Goal: Information Seeking & Learning: Check status

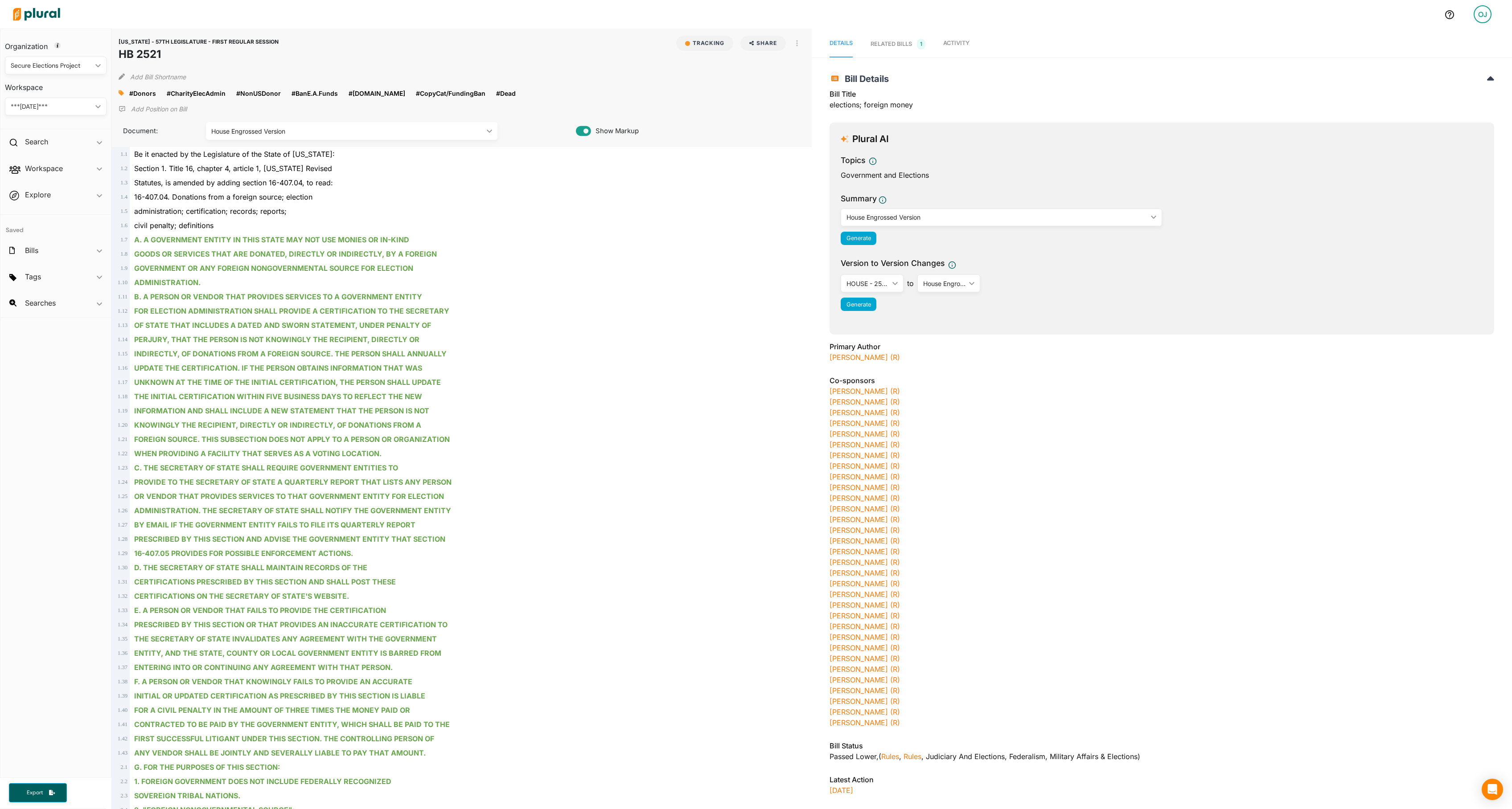
click at [970, 46] on span "Activity" at bounding box center [956, 43] width 26 height 6
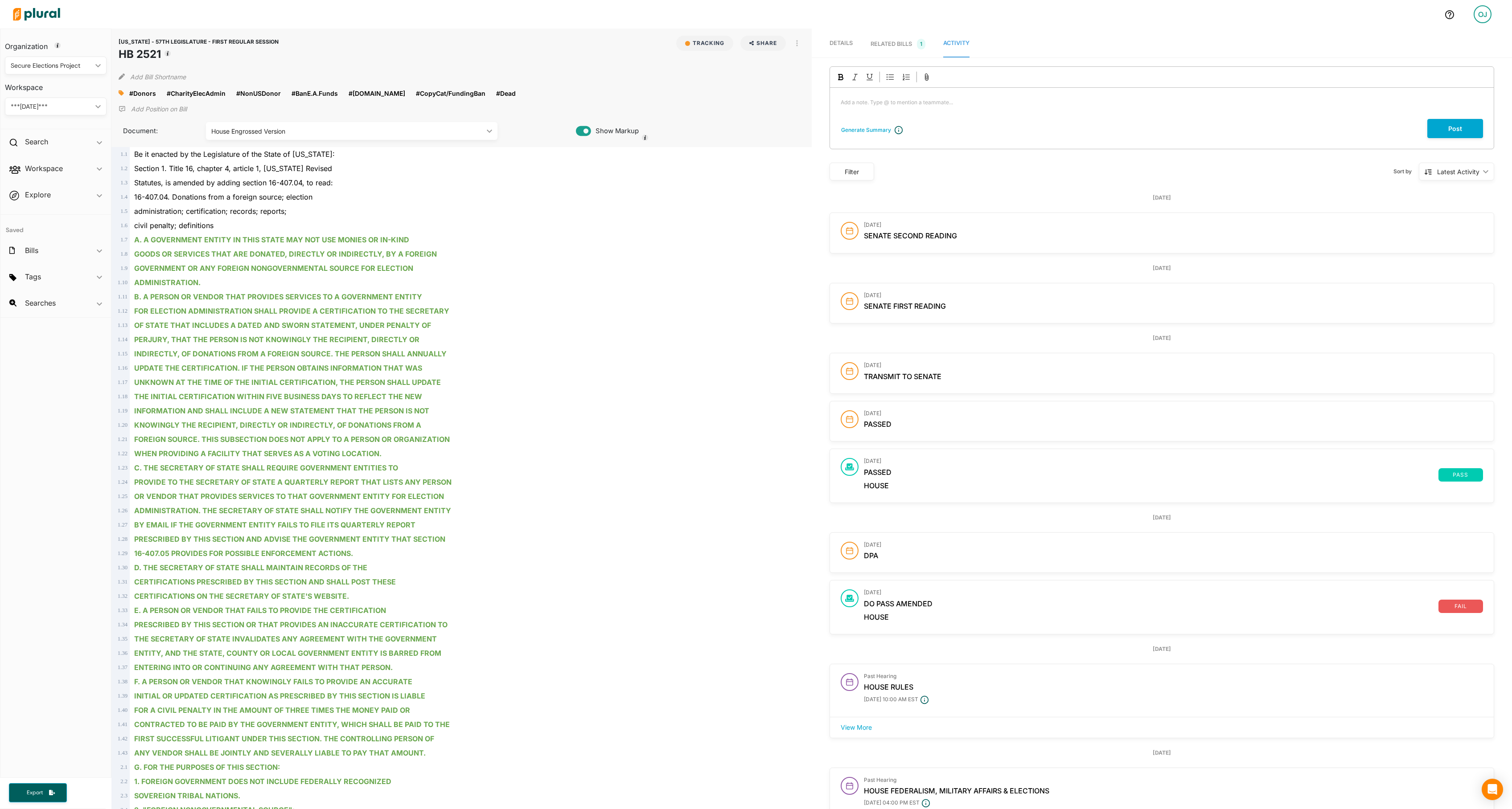
click at [82, 107] on div "***[DATE]***" at bounding box center [51, 107] width 81 height 9
click at [85, 60] on div "Secure Elections Project ic_keyboard_arrow_down" at bounding box center [55, 65] width 102 height 18
click at [72, 107] on div "Capitol Strategy Advisors" at bounding box center [49, 107] width 73 height 8
click at [83, 105] on div "CAPITOL STRATEGY ADVISORS" at bounding box center [51, 107] width 81 height 9
click at [53, 150] on div "IRG BILLS" at bounding box center [58, 148] width 92 height 8
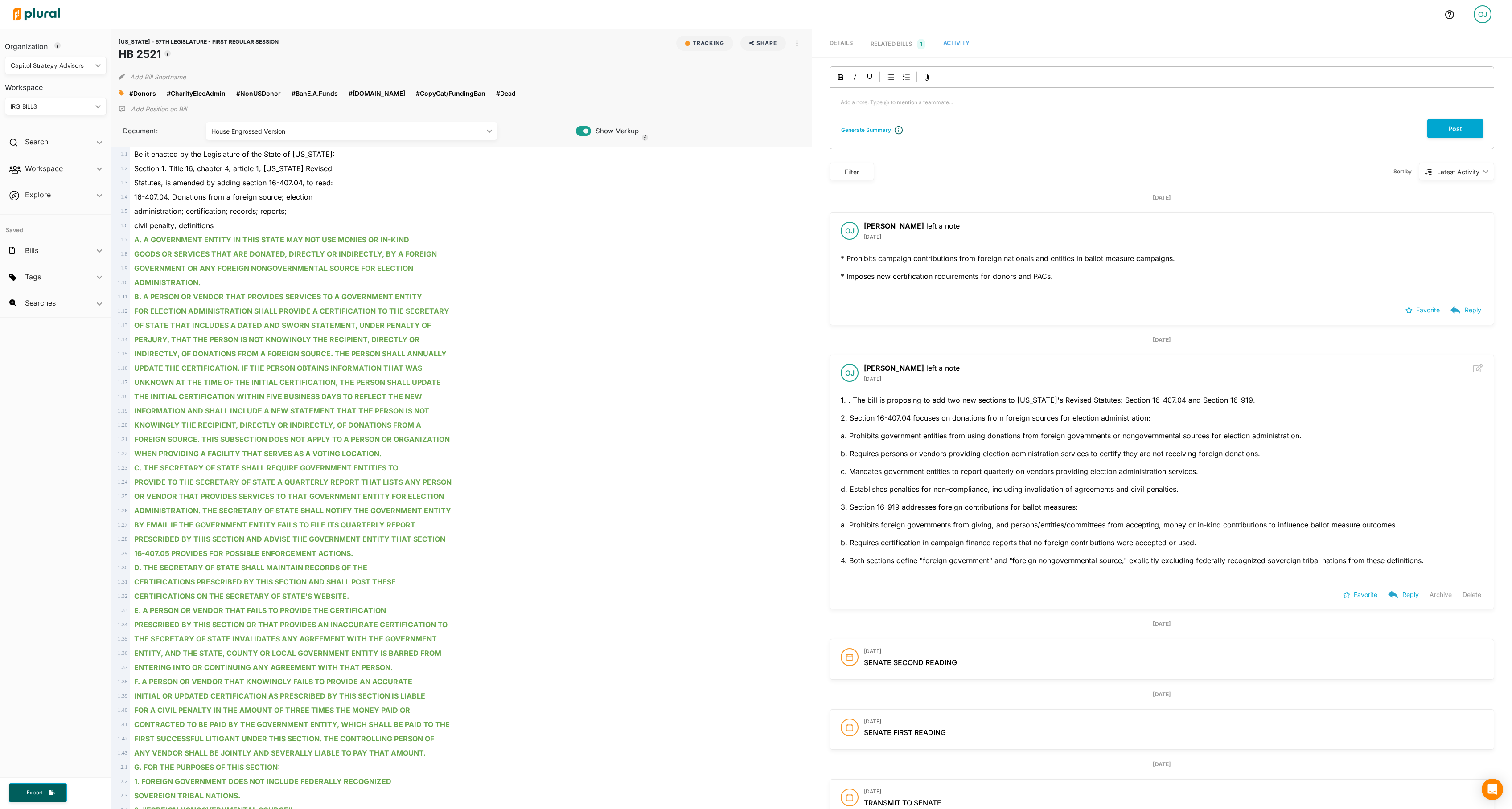
click at [1463, 601] on button "Delete" at bounding box center [1472, 594] width 19 height 13
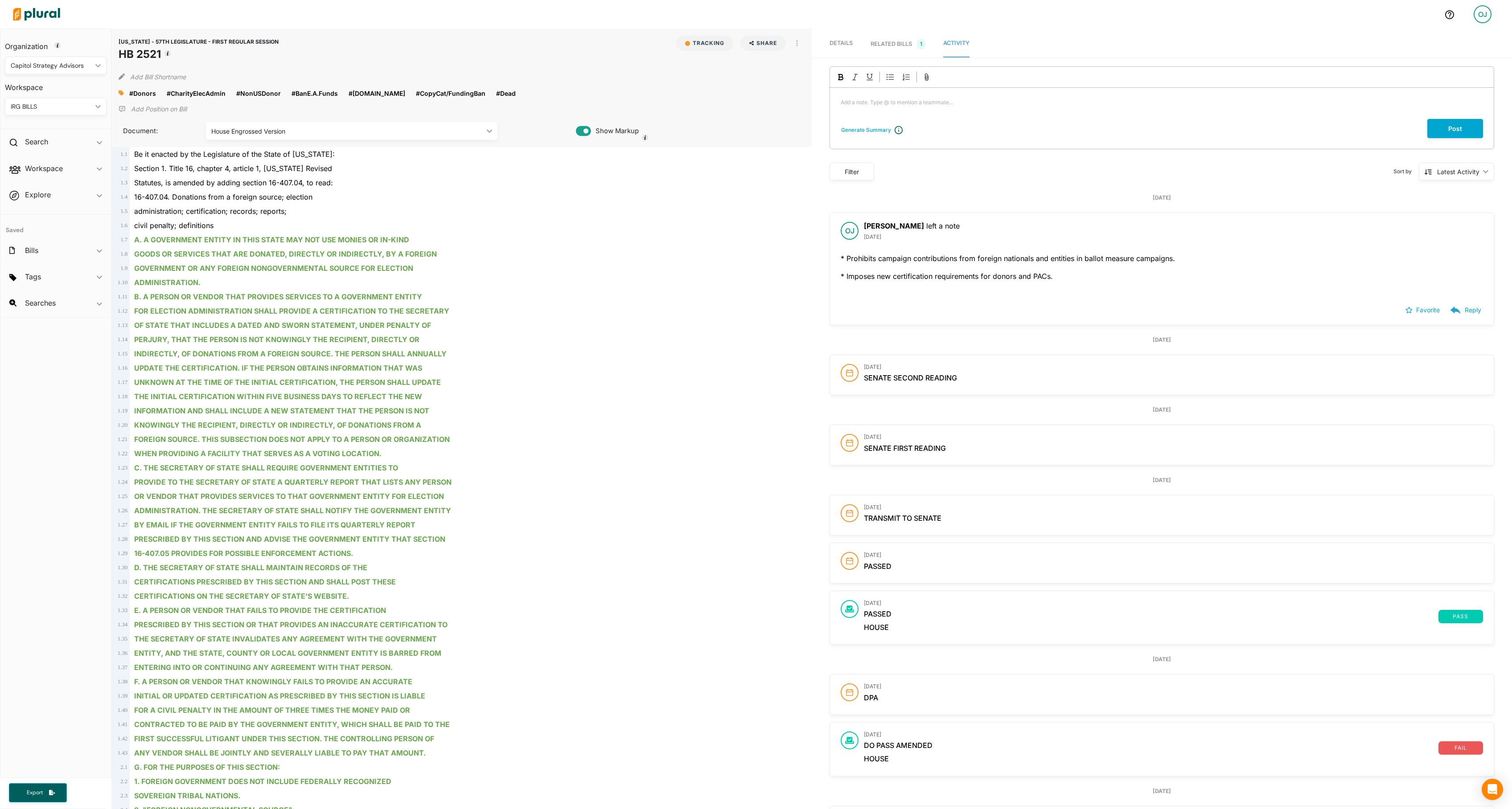
click at [724, 361] on div "INDIRECTLY, OF DONATIONS FROM A FOREIGN SOURCE. THE PERSON SHALL ANNUALLY" at bounding box center [465, 354] width 671 height 14
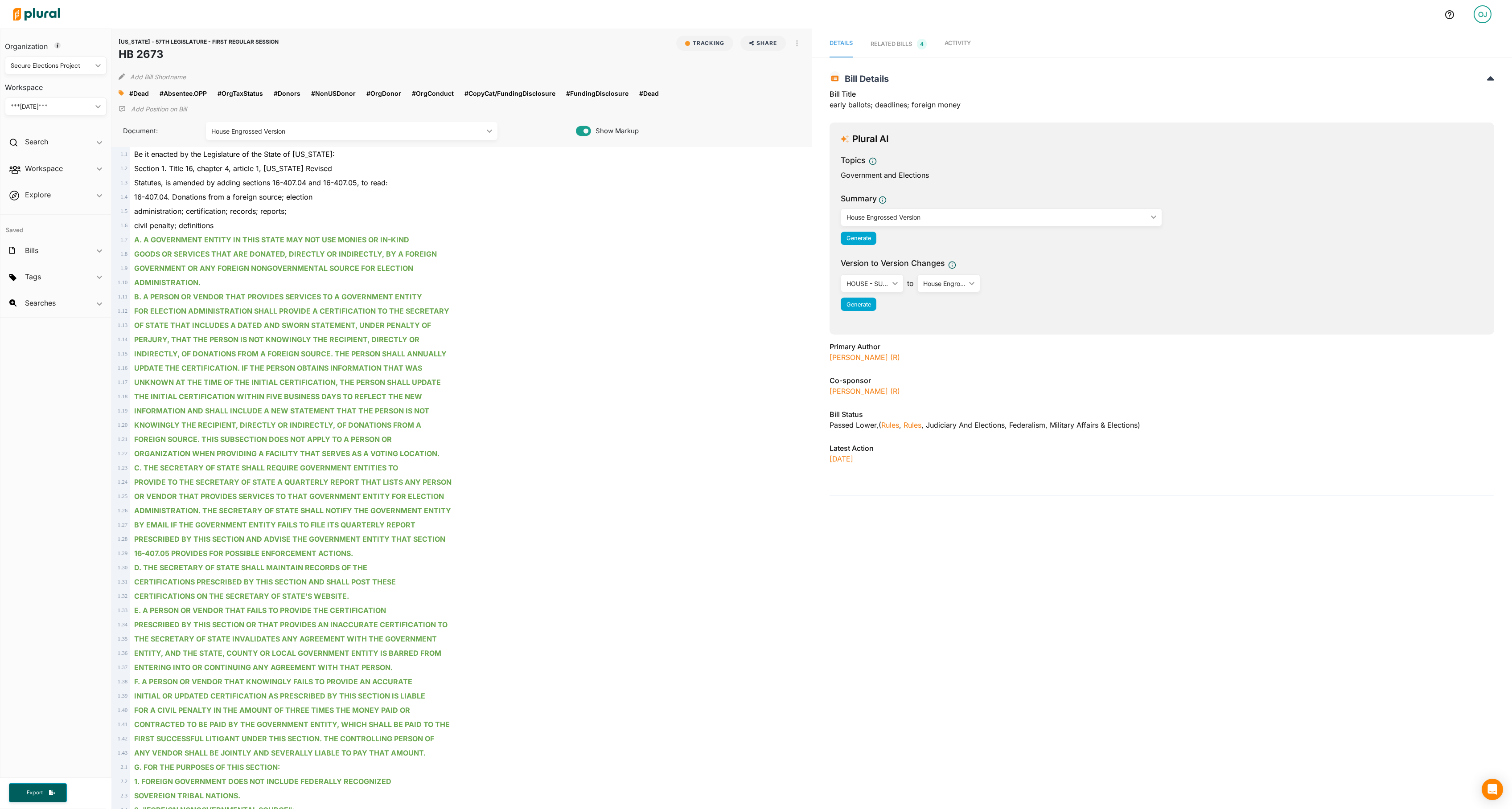
click at [971, 46] on span "Activity" at bounding box center [957, 43] width 26 height 6
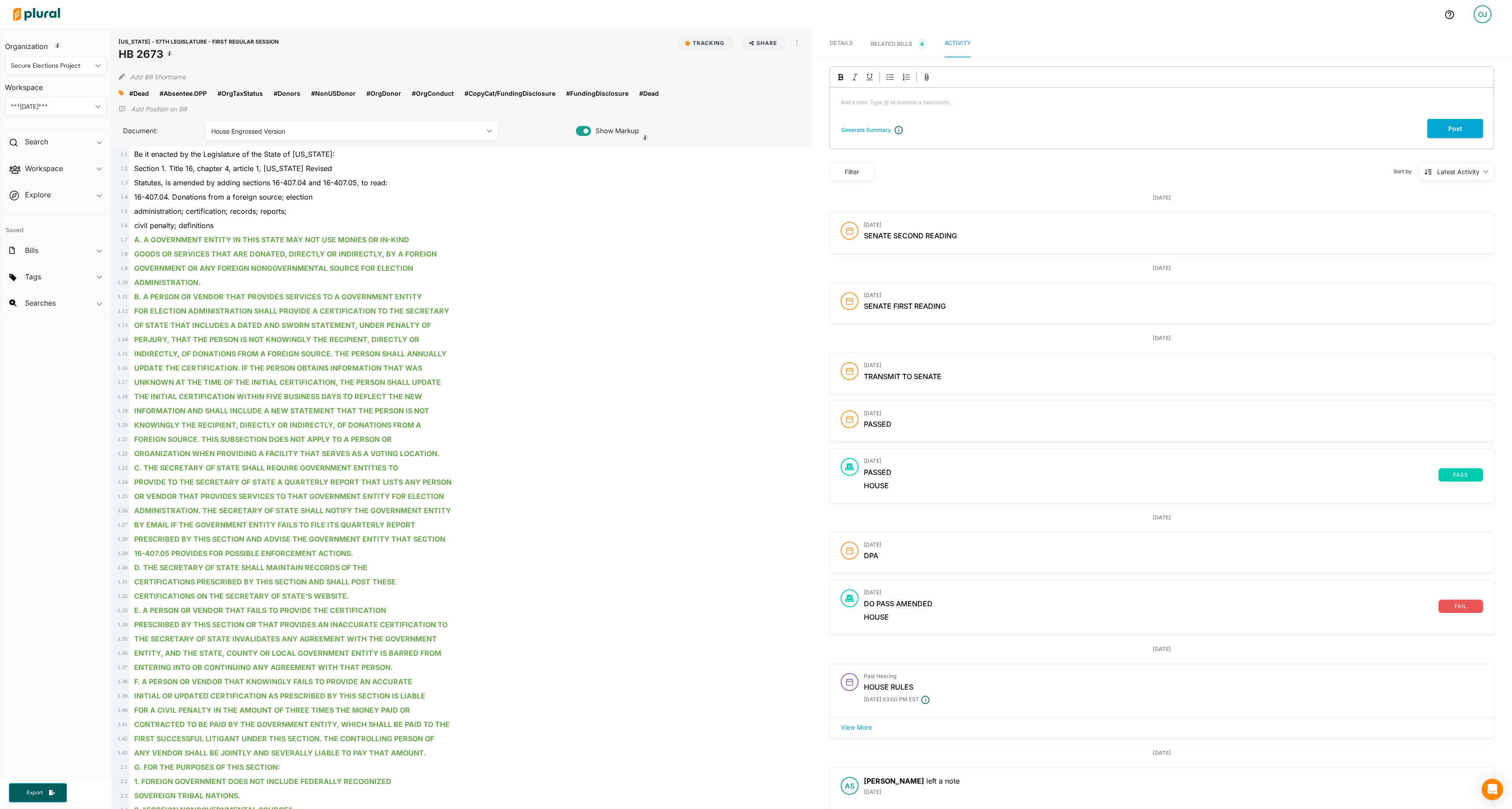
click at [62, 63] on div "Secure Elections Project" at bounding box center [51, 66] width 81 height 9
click at [60, 107] on div "Capitol Strategy Advisors" at bounding box center [49, 107] width 73 height 8
click at [62, 107] on div "CAPITOL STRATEGY ADVISORS" at bounding box center [51, 107] width 81 height 9
click at [56, 145] on link "IRG BILLS" at bounding box center [58, 148] width 104 height 21
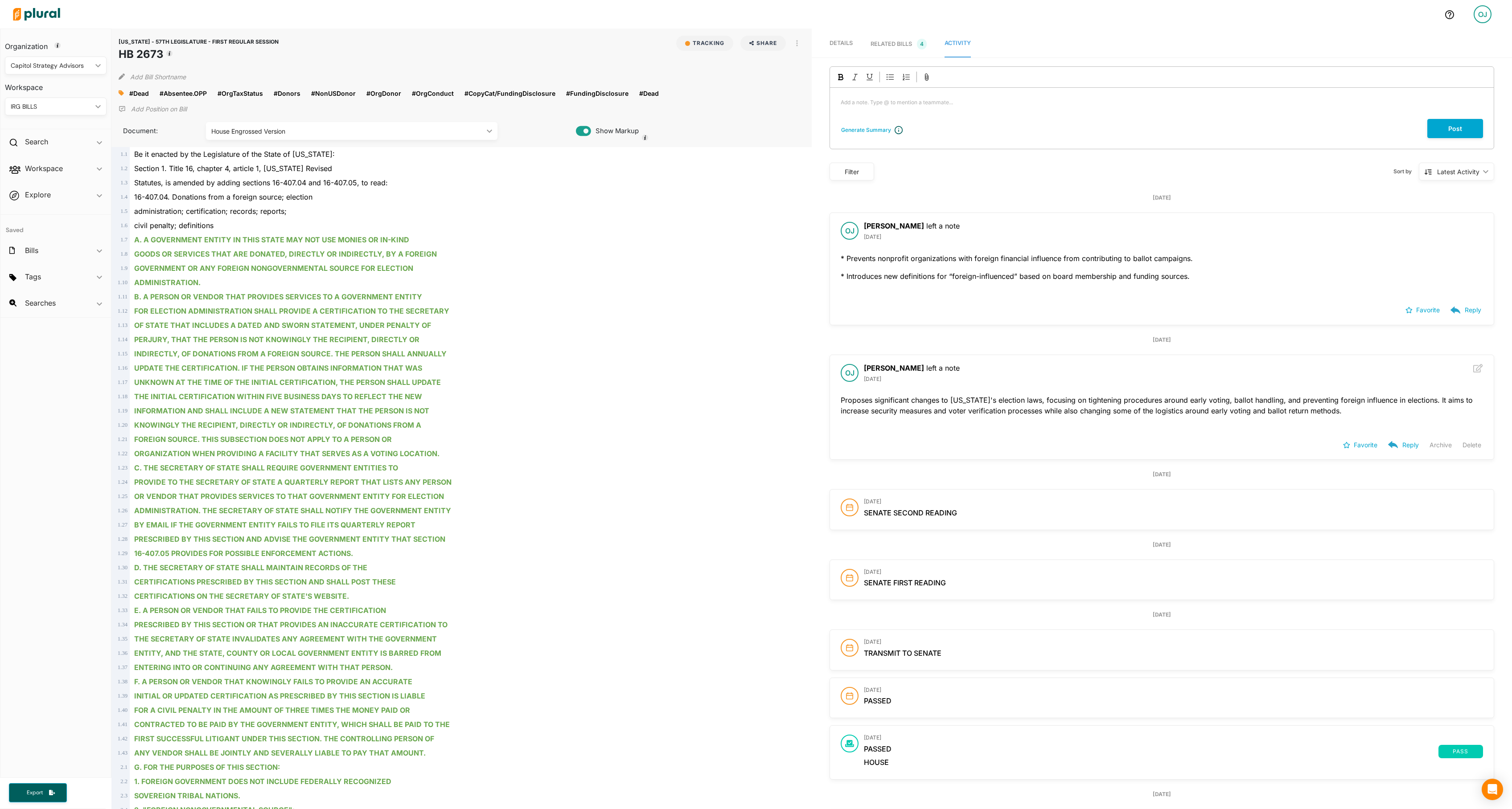
click at [1463, 452] on button "Delete" at bounding box center [1472, 445] width 19 height 13
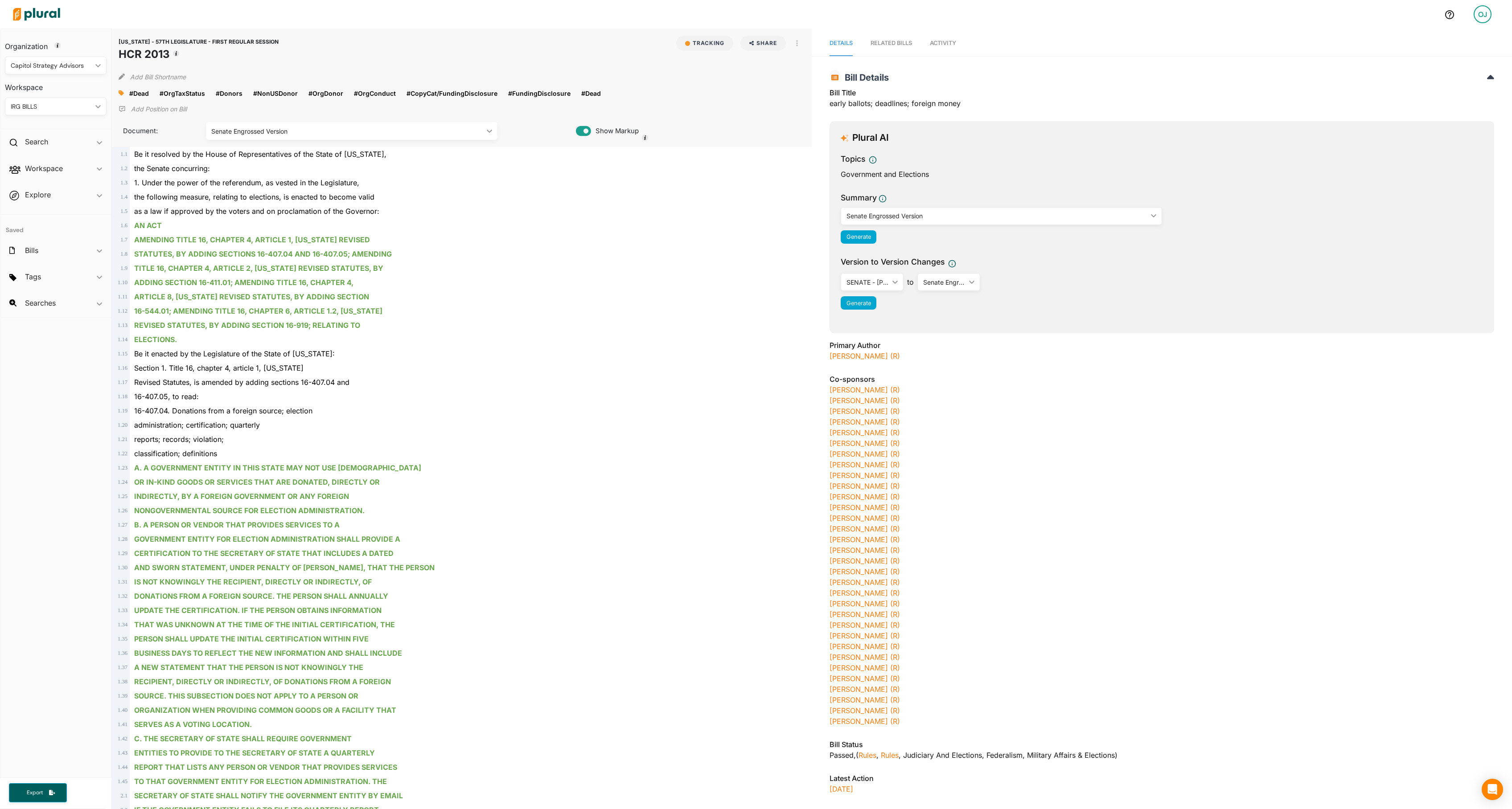
click at [956, 46] on span "Activity" at bounding box center [943, 43] width 26 height 6
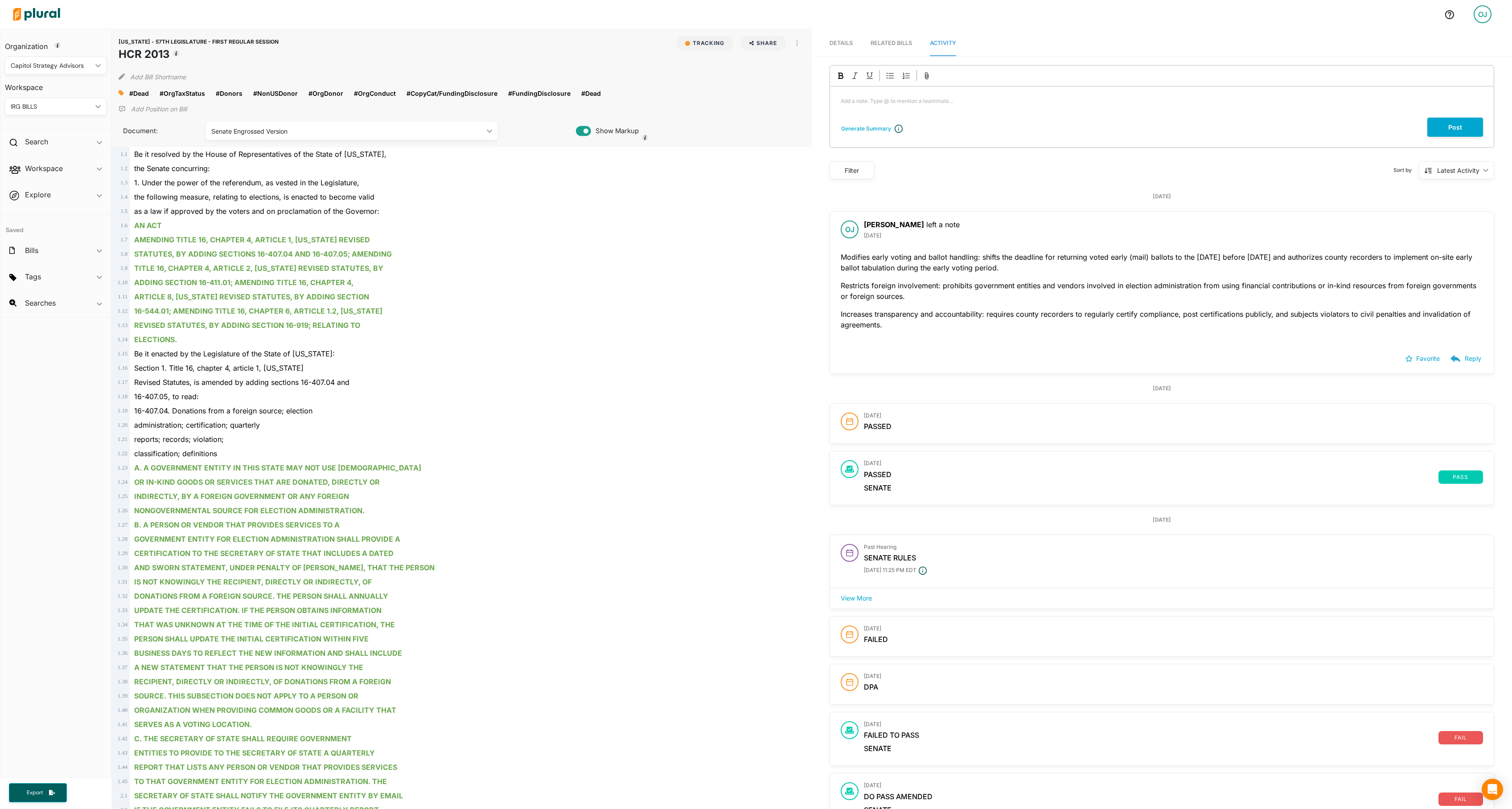
click at [1485, 18] on div "OJ" at bounding box center [1483, 14] width 18 height 18
click at [1450, 138] on link "Log Out" at bounding box center [1446, 130] width 78 height 22
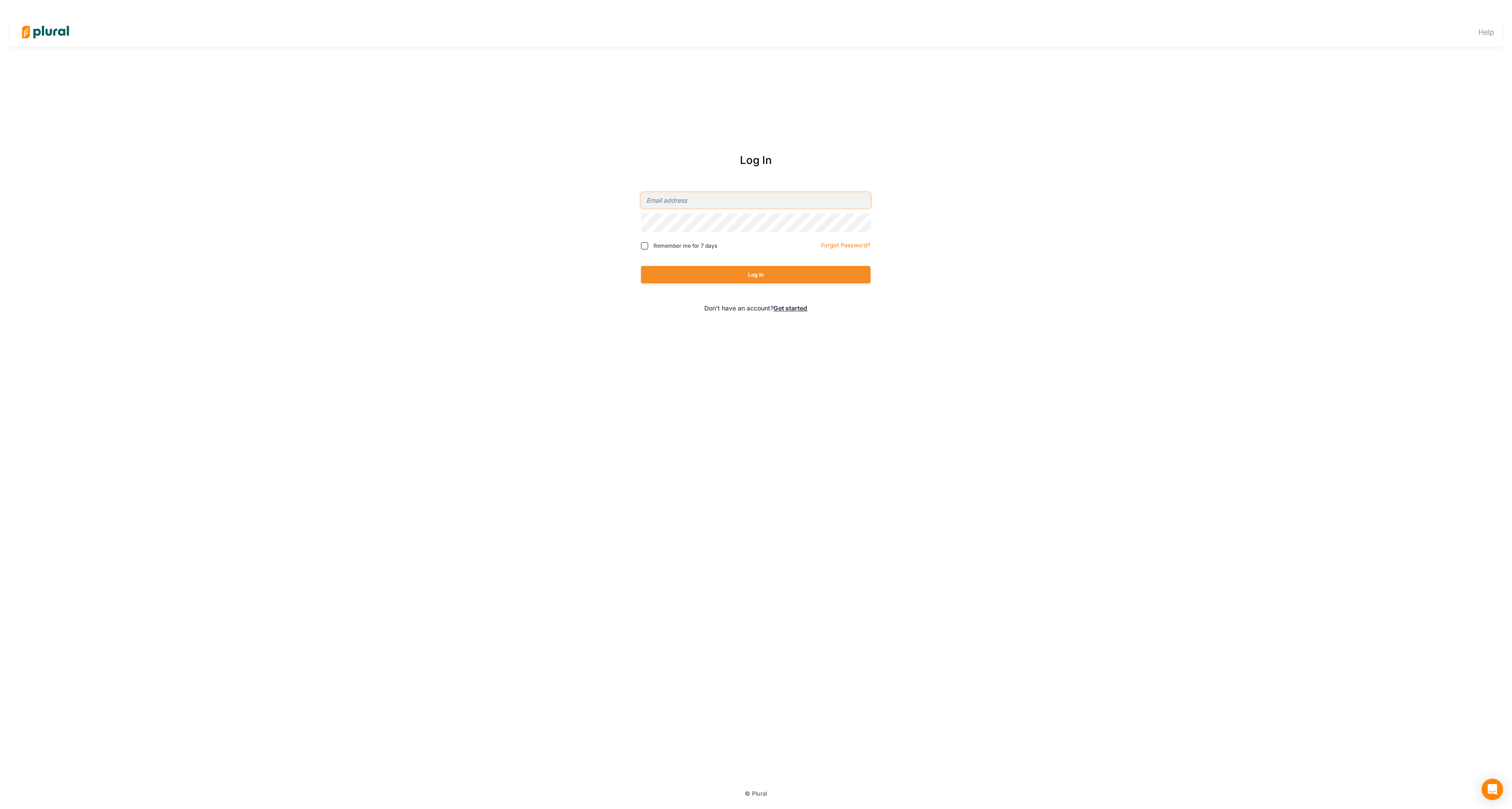
type input "orlando@capitolstrategyadvisors.com"
click at [803, 280] on button "Log In" at bounding box center [755, 275] width 230 height 18
